Goal: Task Accomplishment & Management: Use online tool/utility

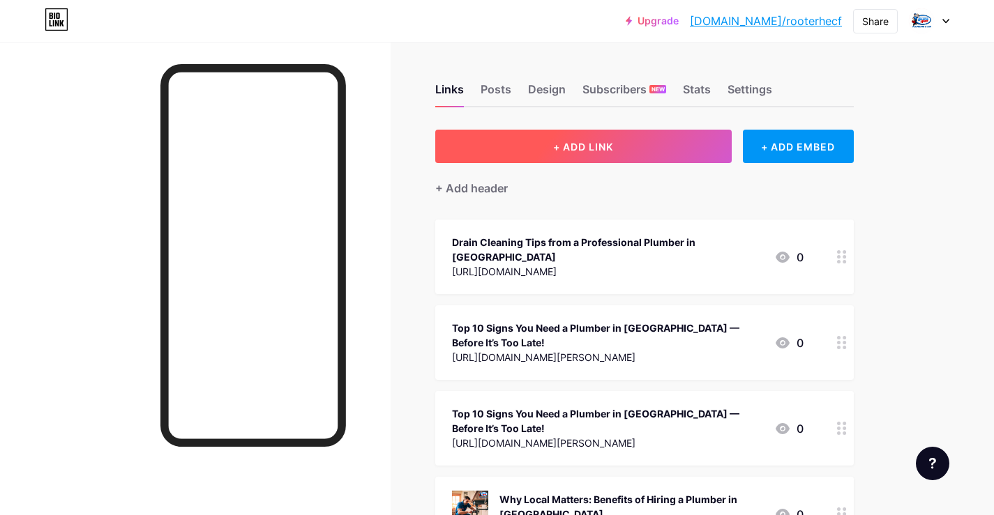
click at [581, 149] on span "+ ADD LINK" at bounding box center [583, 147] width 60 height 12
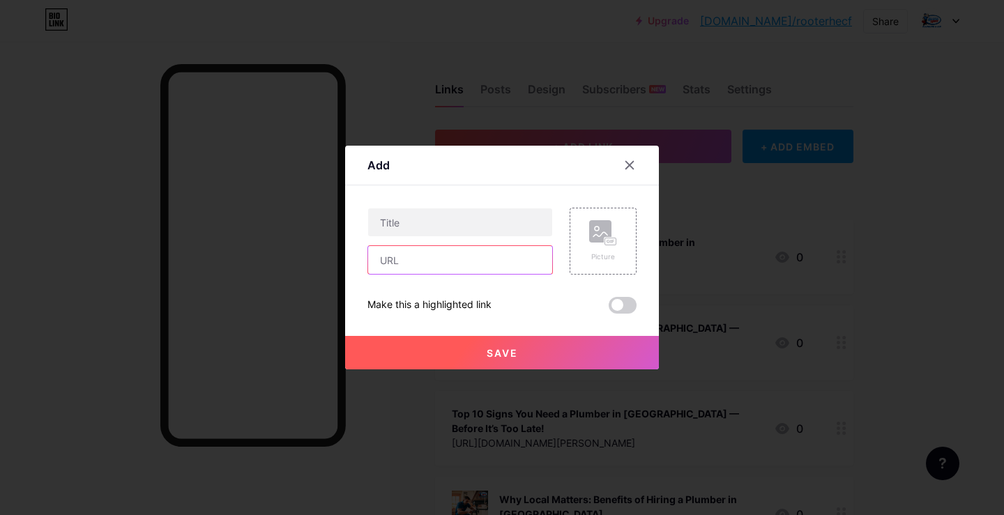
click at [464, 264] on input "text" at bounding box center [460, 260] width 184 height 28
paste input "https://go.famuse.co/post/269549_facing-sudden-leaks-or-clogs-rooter-hero-plumb…"
type input "https://go.famuse.co/post/269549_facing-sudden-leaks-or-clogs-rooter-hero-plumb…"
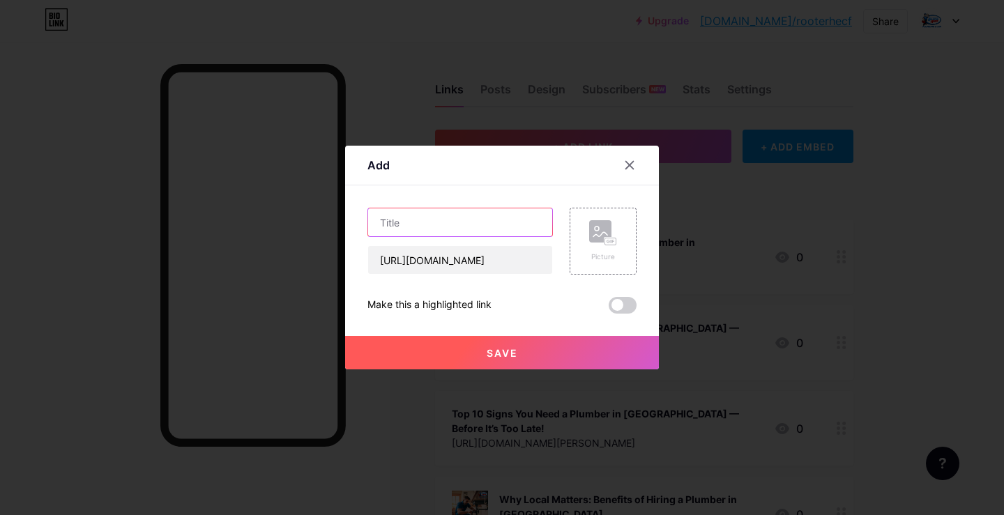
click at [458, 227] on input "text" at bounding box center [460, 223] width 184 height 28
paste input "Emergency Plumbing Fixes You Can Do Before the Pros Arrive"
type input "Emergency Plumbing Fixes You Can Do Before the Pros Arrive"
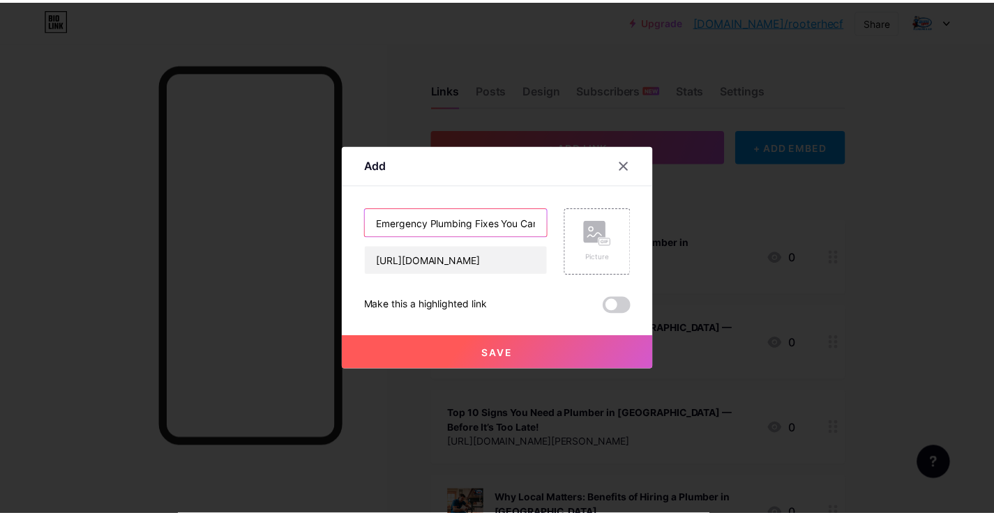
scroll to position [0, 124]
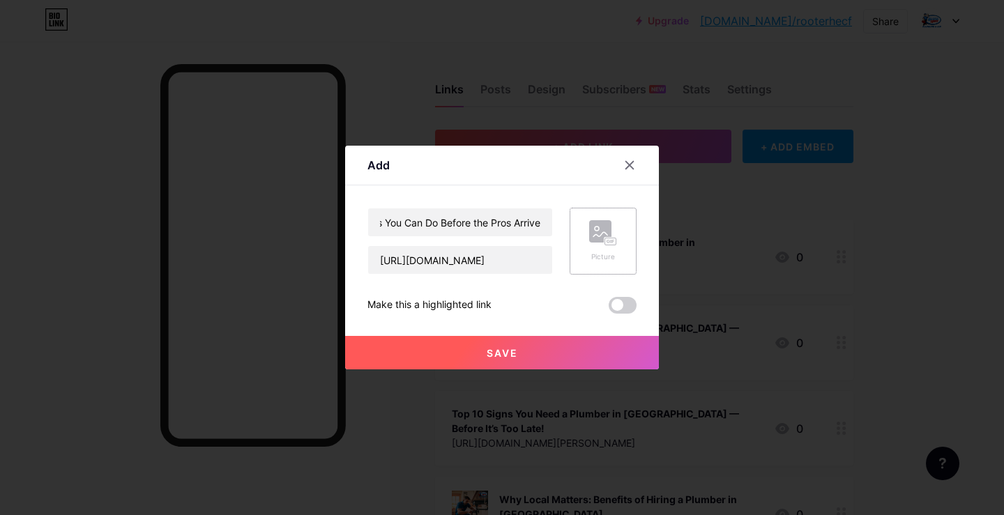
click at [600, 247] on div "Picture" at bounding box center [603, 241] width 28 height 42
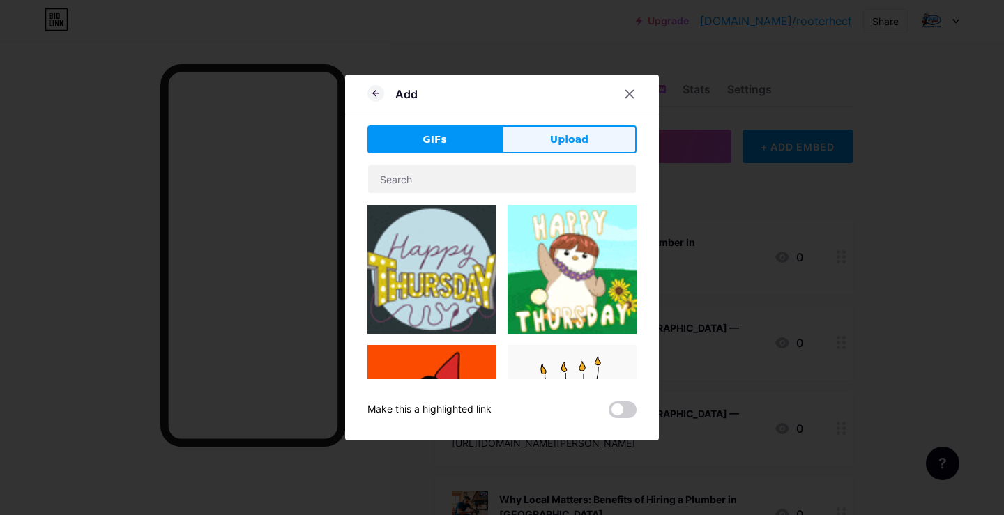
click at [573, 137] on span "Upload" at bounding box center [569, 140] width 38 height 15
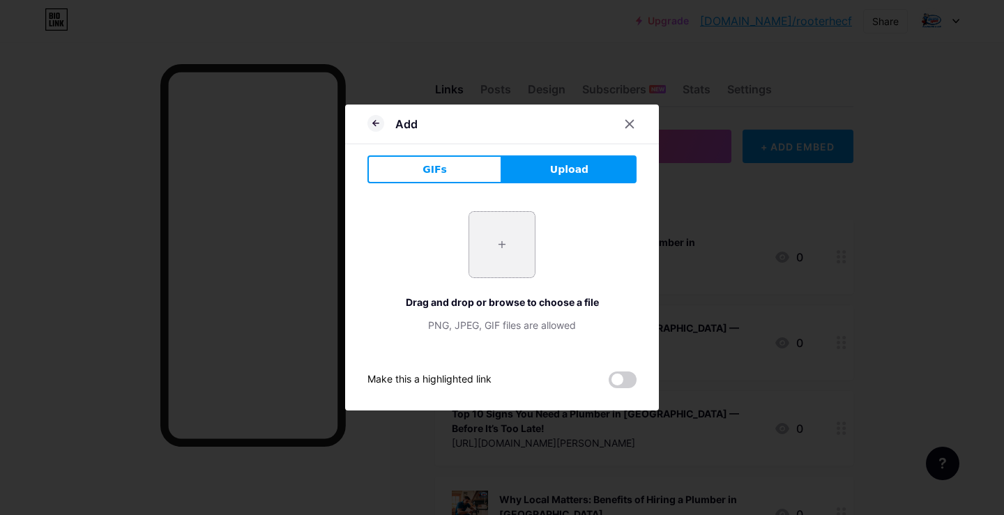
click at [506, 257] on input "file" at bounding box center [502, 245] width 66 height 66
type input "C:\fakepath\logo.jpg"
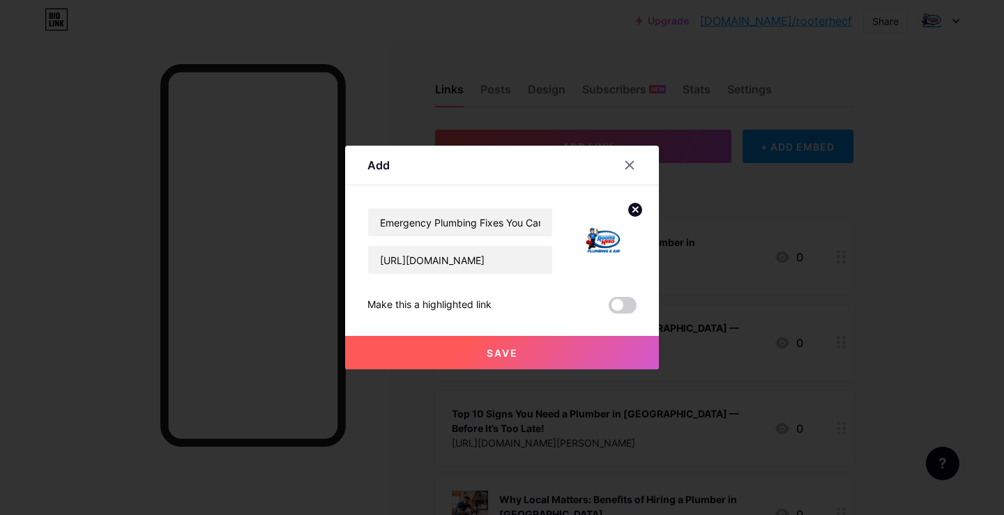
click at [504, 353] on span "Save" at bounding box center [502, 353] width 31 height 12
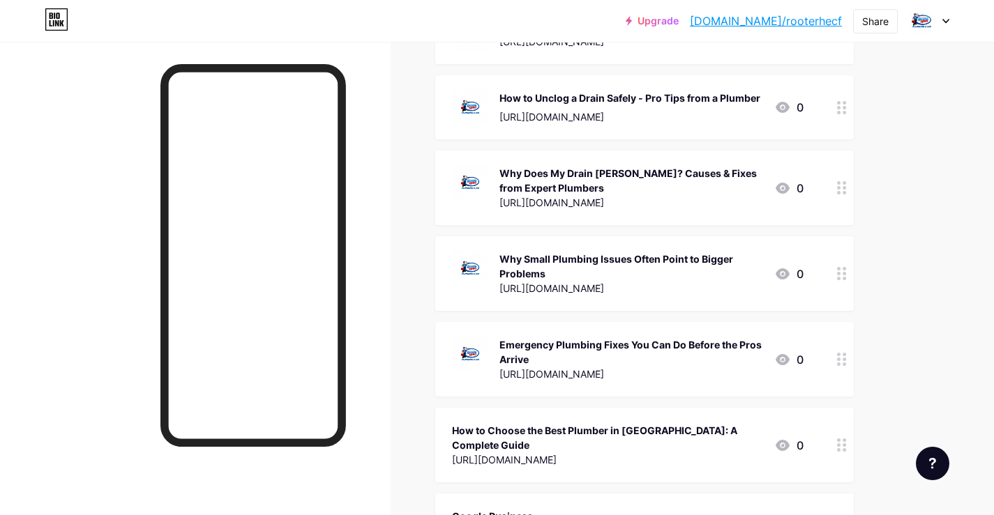
scroll to position [767, 0]
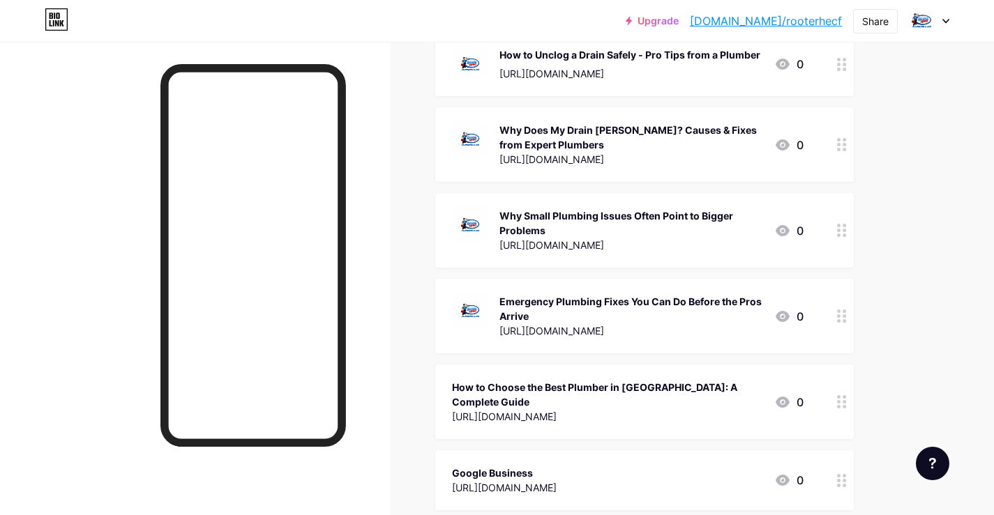
click at [780, 22] on link "[DOMAIN_NAME]/rooterhecf" at bounding box center [766, 21] width 152 height 17
